Goal: Find specific page/section: Find specific page/section

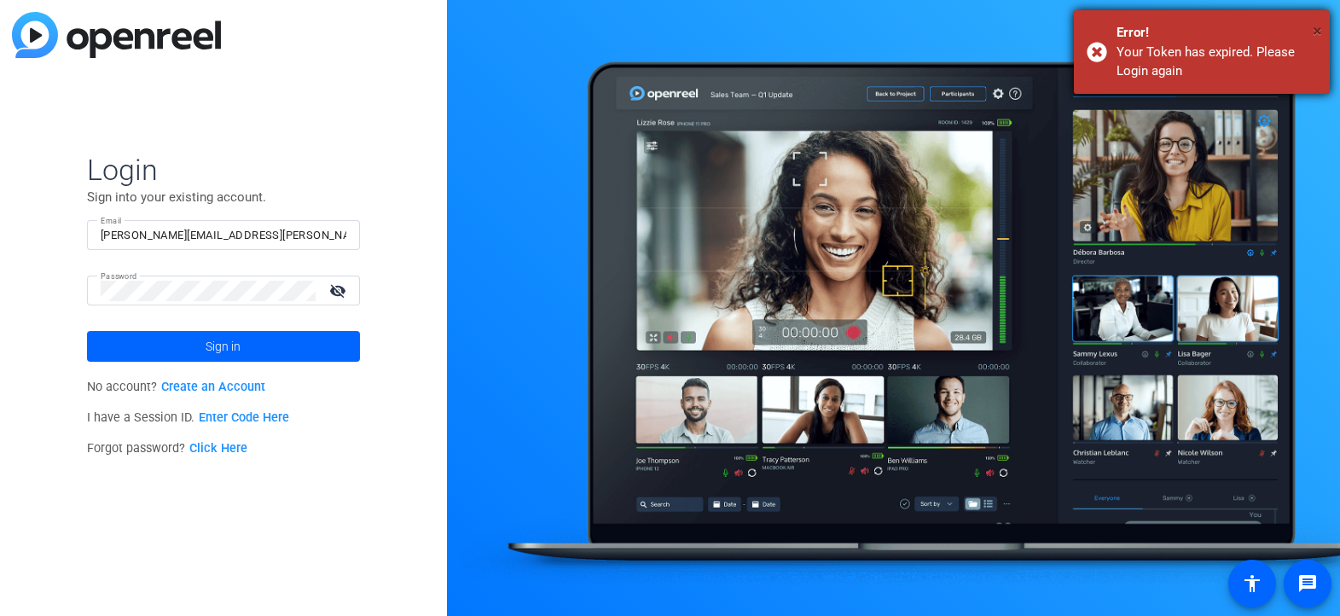
click at [1314, 30] on span "×" at bounding box center [1317, 30] width 9 height 20
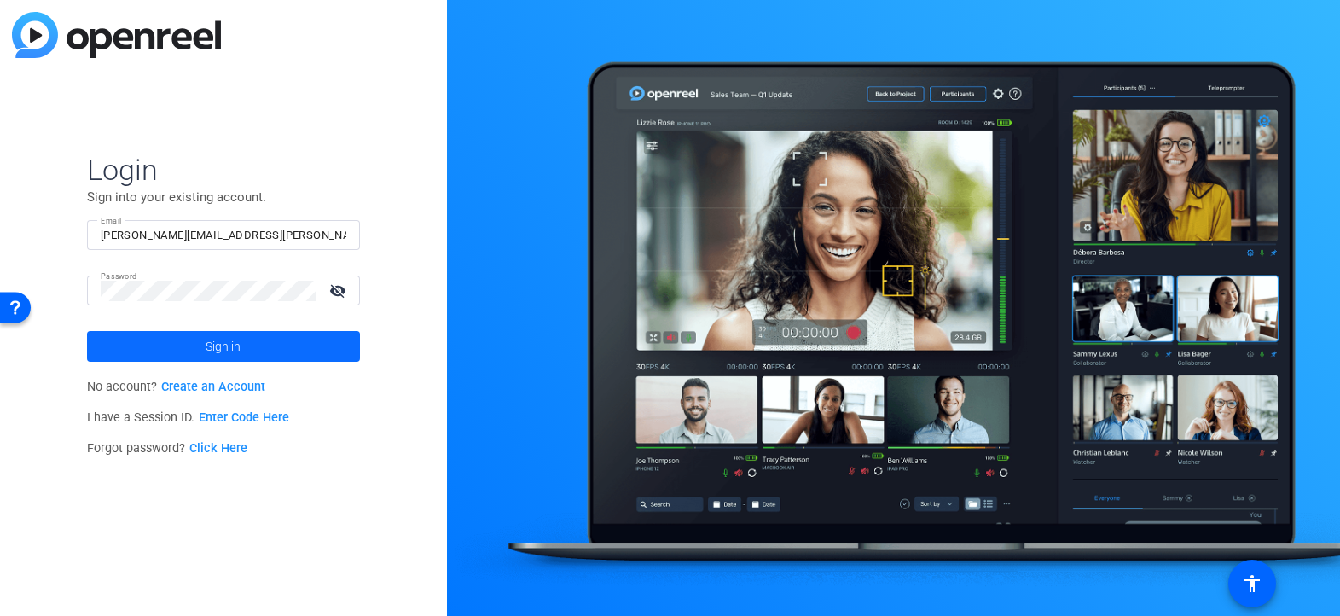
click at [209, 334] on span "Sign in" at bounding box center [223, 346] width 35 height 43
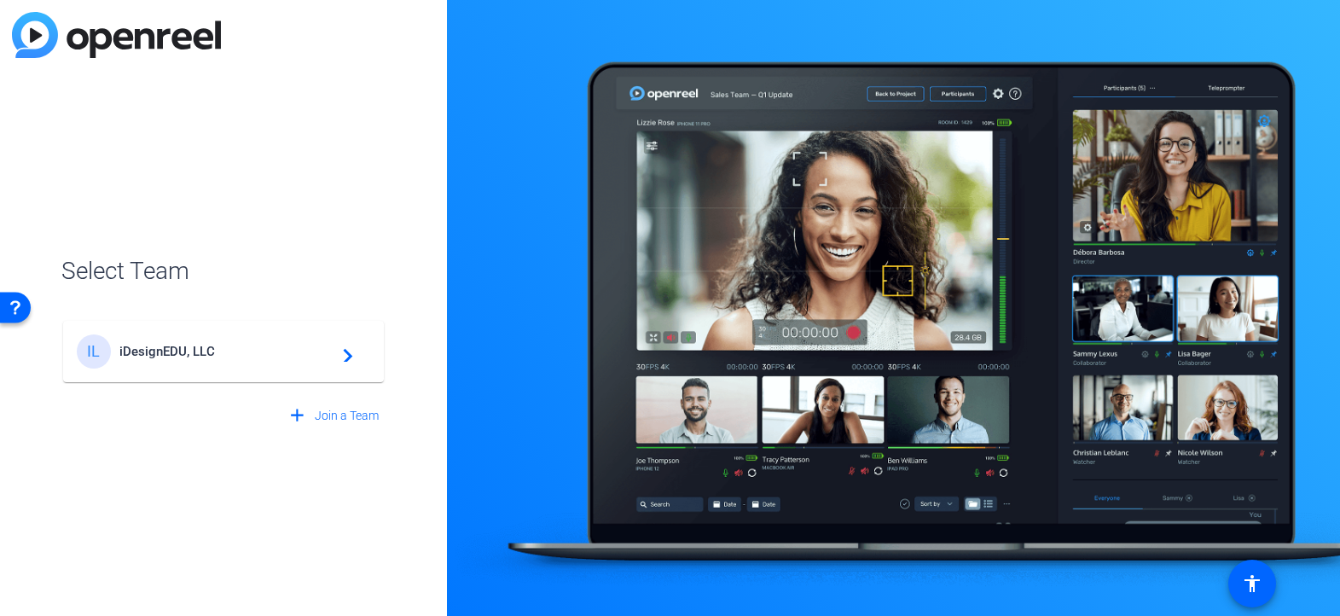
click at [224, 344] on span "iDesignEDU, LLC" at bounding box center [225, 351] width 213 height 15
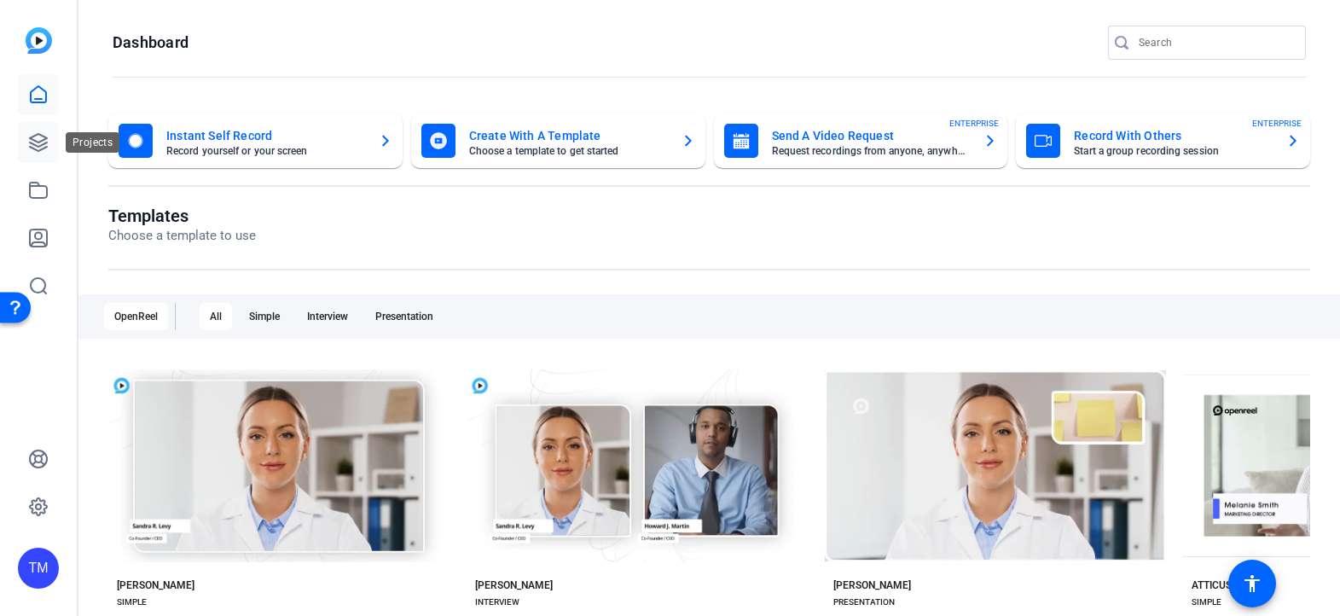
click at [47, 155] on link at bounding box center [38, 142] width 41 height 41
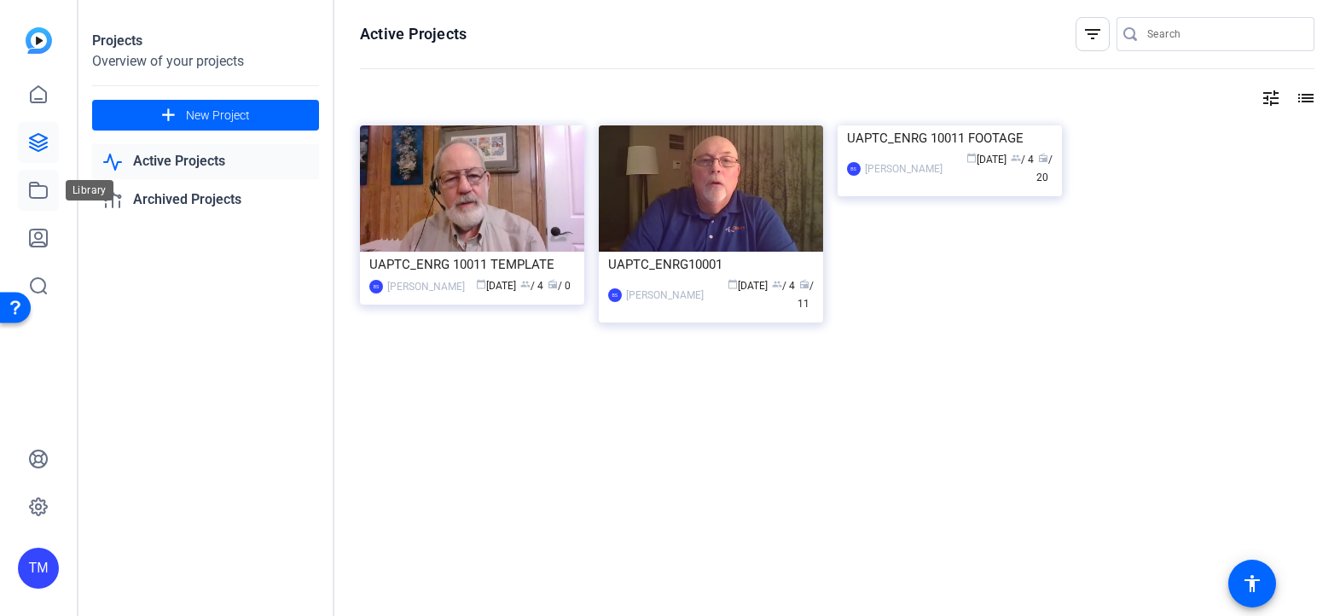
click at [42, 188] on icon at bounding box center [38, 190] width 20 height 20
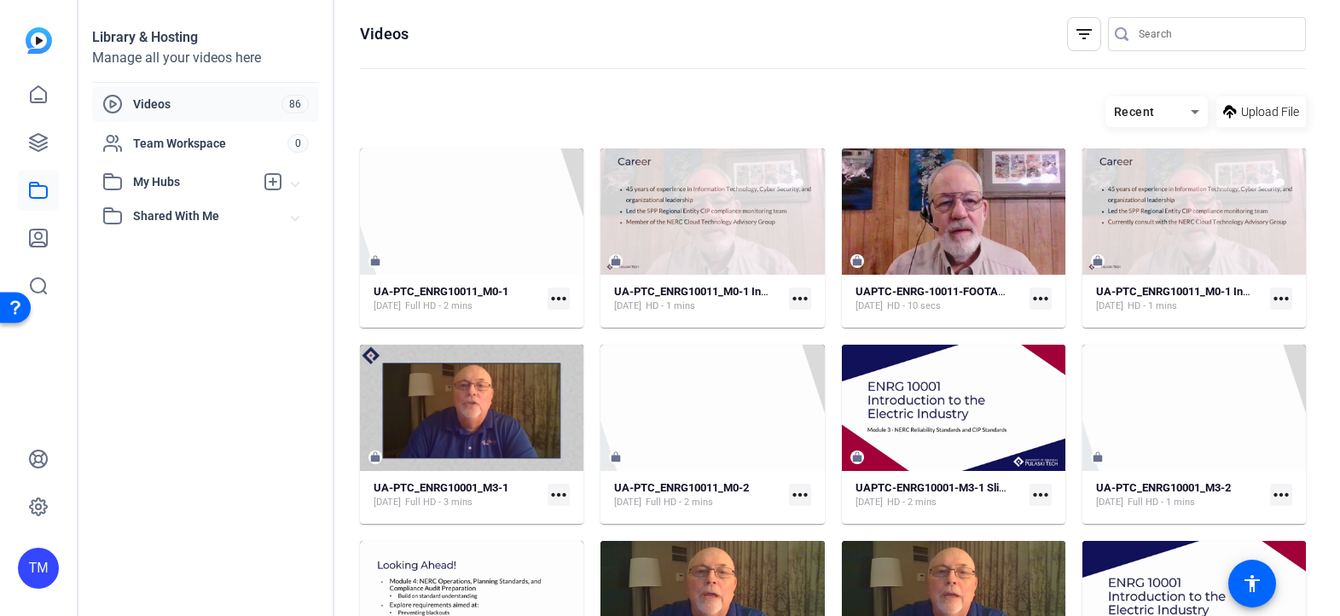
click at [169, 183] on span "My Hubs" at bounding box center [193, 182] width 121 height 18
click at [189, 224] on span "UA-PTC_ENRG10011 Footage" at bounding box center [195, 220] width 164 height 17
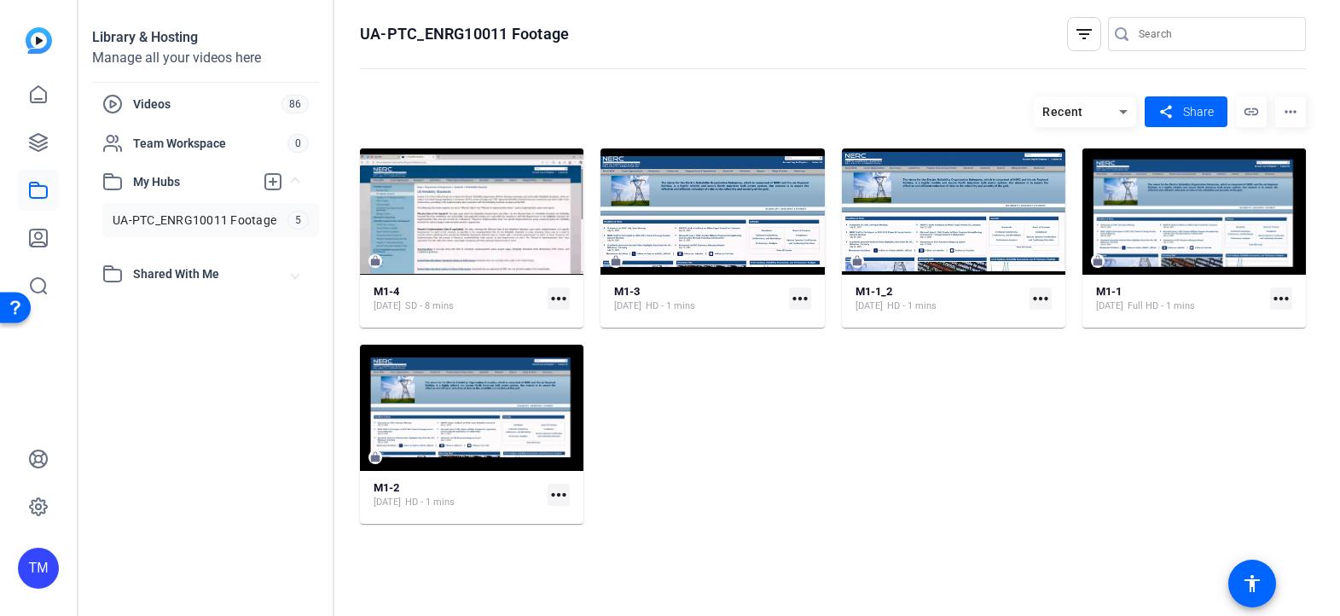
click at [189, 273] on span "Shared With Me" at bounding box center [212, 274] width 159 height 18
click at [43, 135] on icon at bounding box center [38, 142] width 20 height 20
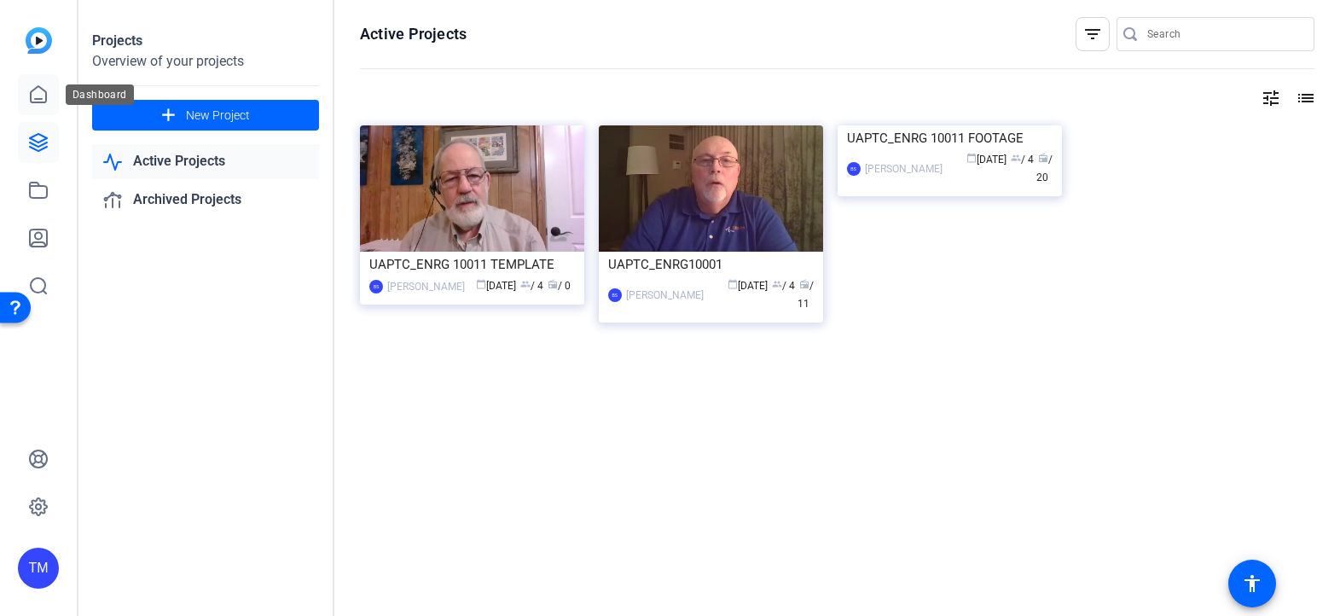
click at [38, 93] on icon at bounding box center [38, 94] width 20 height 20
